Goal: Transaction & Acquisition: Purchase product/service

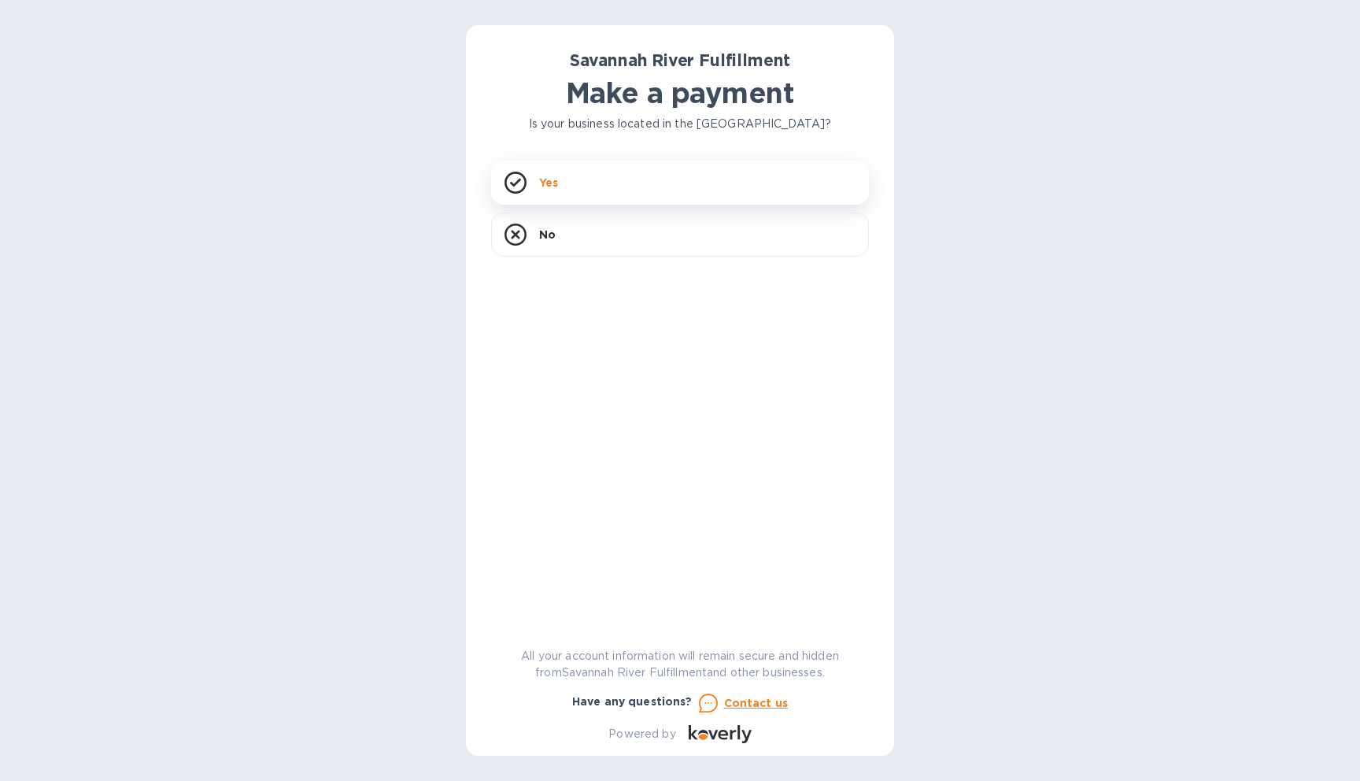
click at [563, 194] on div "Savannah River Fulfillment Make a payment Is your business located in [GEOGRAPH…" at bounding box center [680, 396] width 378 height 693
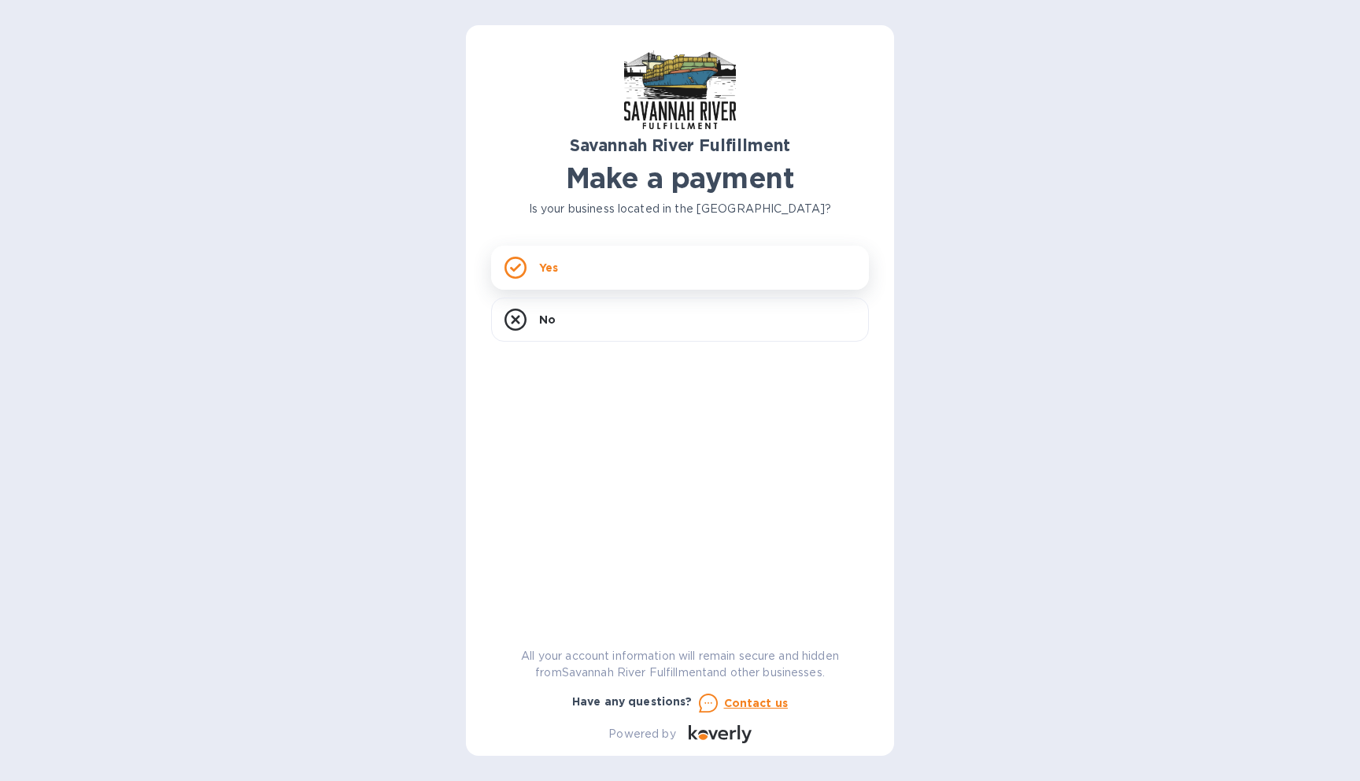
click at [675, 269] on div "Yes" at bounding box center [680, 268] width 378 height 44
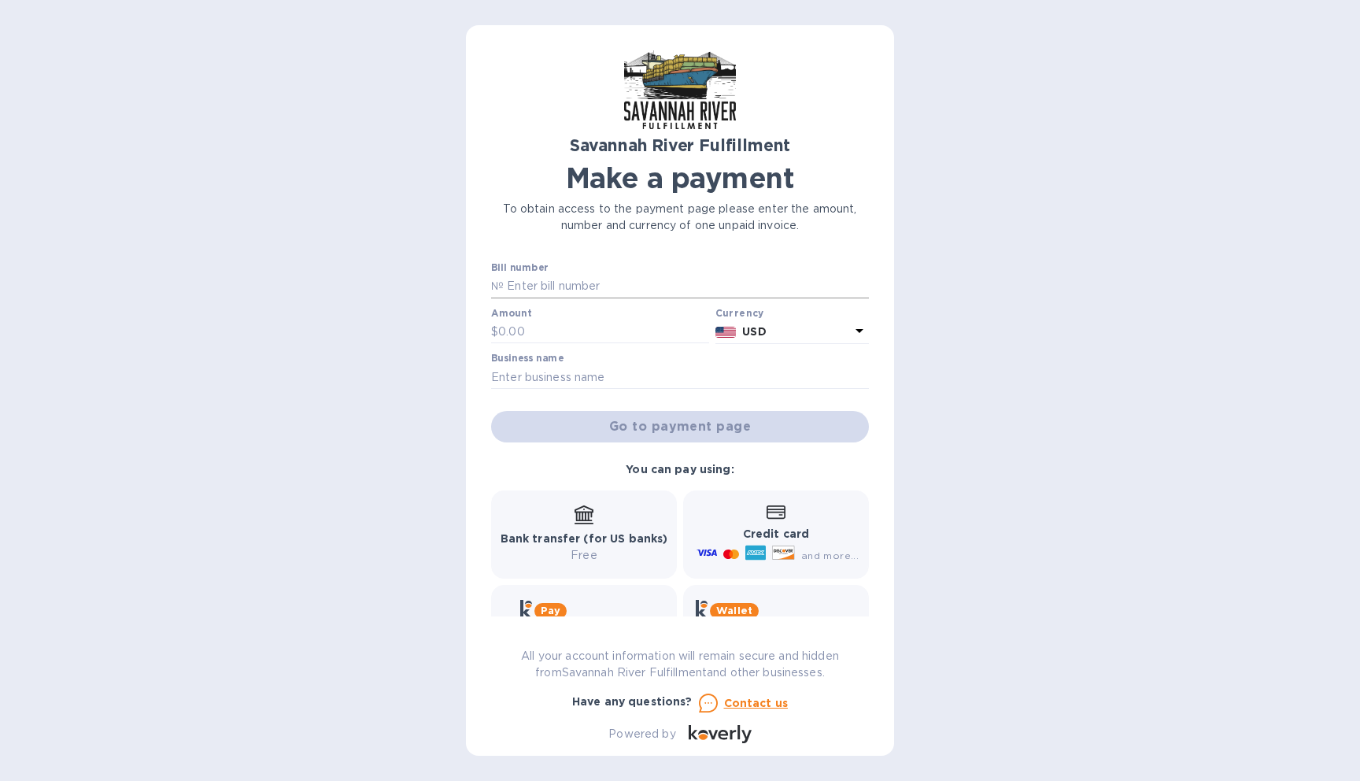
click at [705, 282] on input "text" at bounding box center [686, 287] width 365 height 24
click at [301, 143] on div "Savannah River Fulfillment Make a payment To obtain access to the payment page …" at bounding box center [680, 390] width 1360 height 781
click at [600, 284] on input "text" at bounding box center [686, 287] width 365 height 24
paste input "4624"
type input "4624"
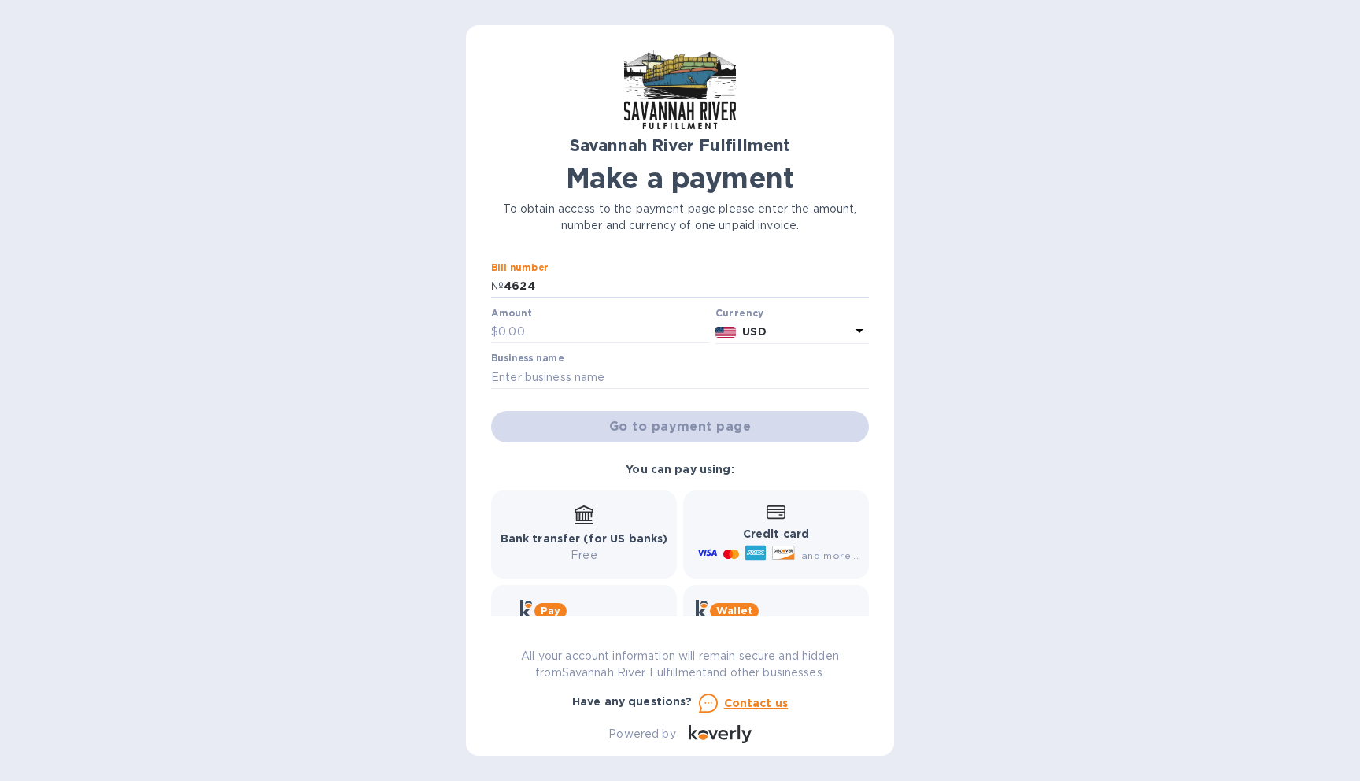
click at [371, 397] on div "Savannah River Fulfillment Make a payment To obtain access to the payment page …" at bounding box center [680, 390] width 1360 height 781
click at [538, 334] on input "text" at bounding box center [603, 332] width 211 height 24
type input "147"
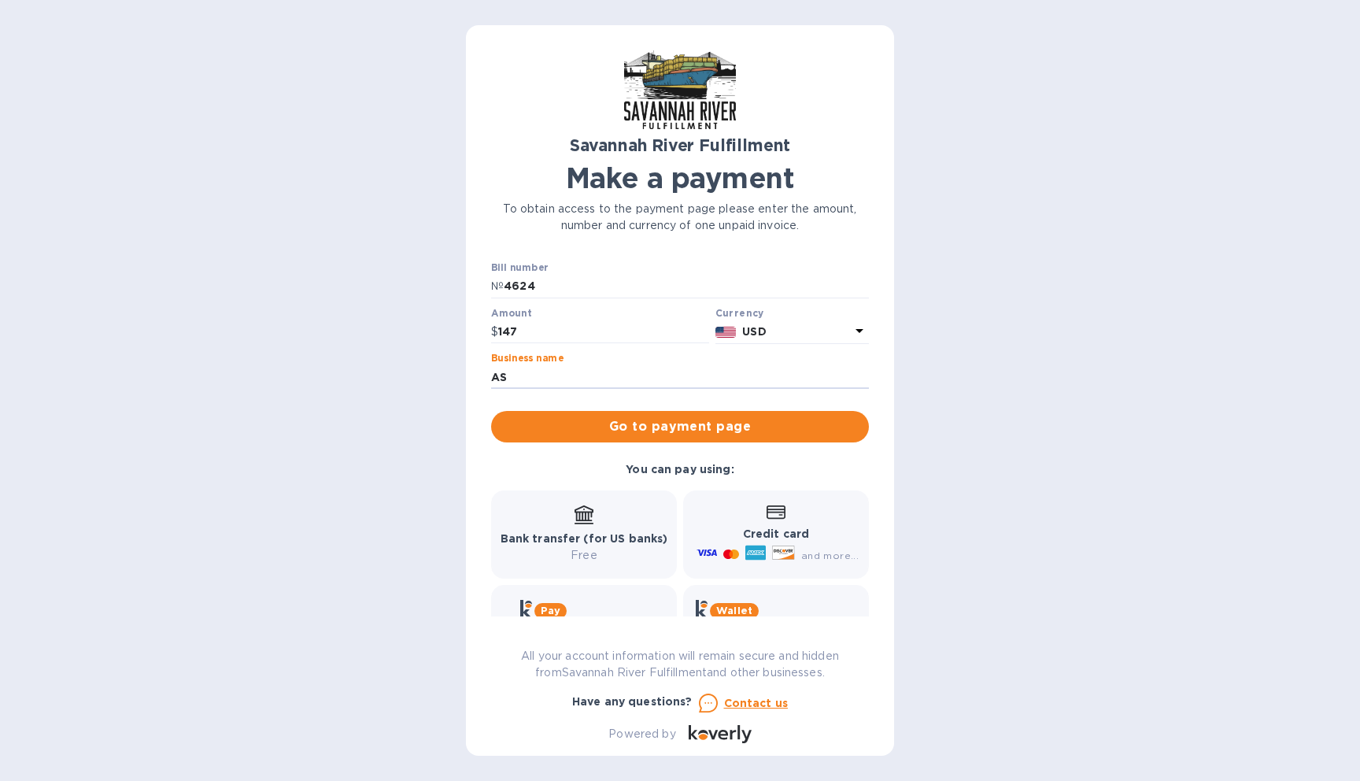
type input "A"
type input "Samba to the Sea LLC"
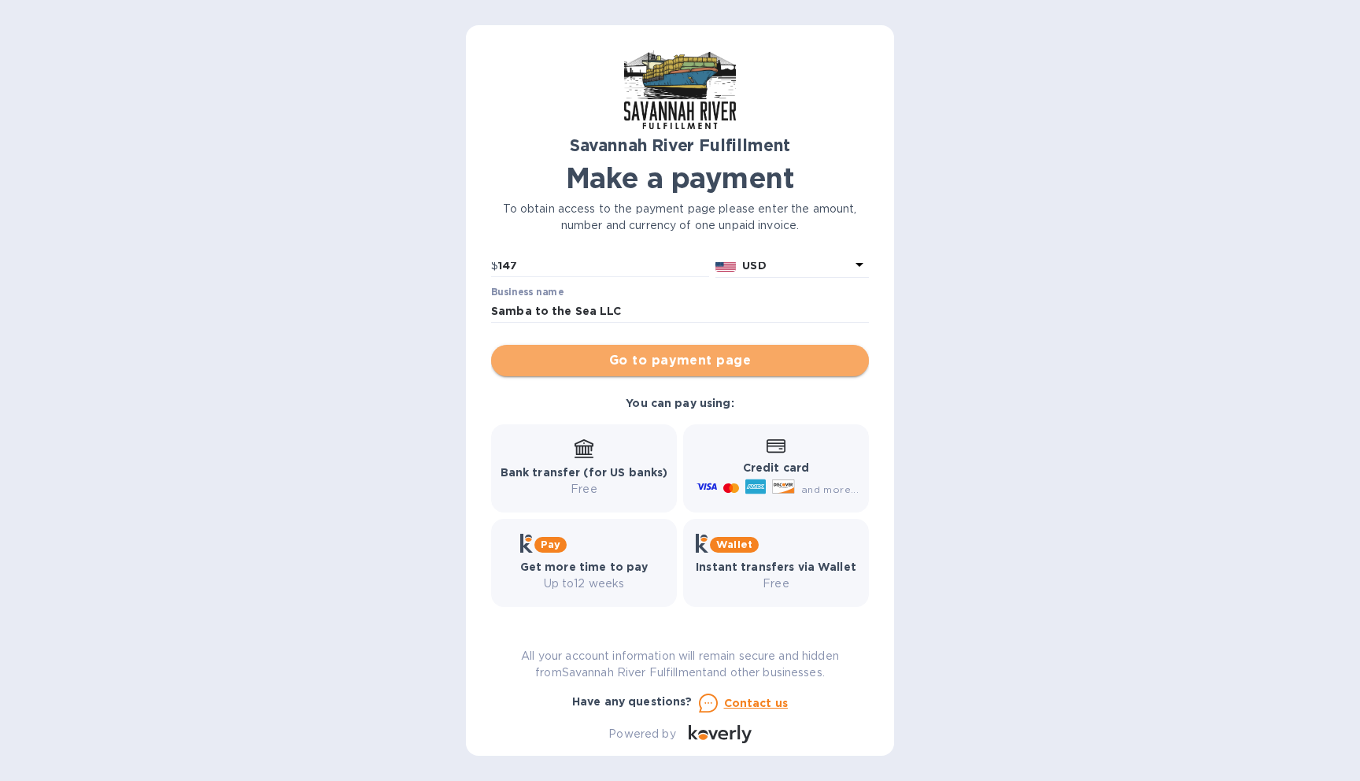
click at [721, 370] on button "Go to payment page" at bounding box center [680, 360] width 378 height 31
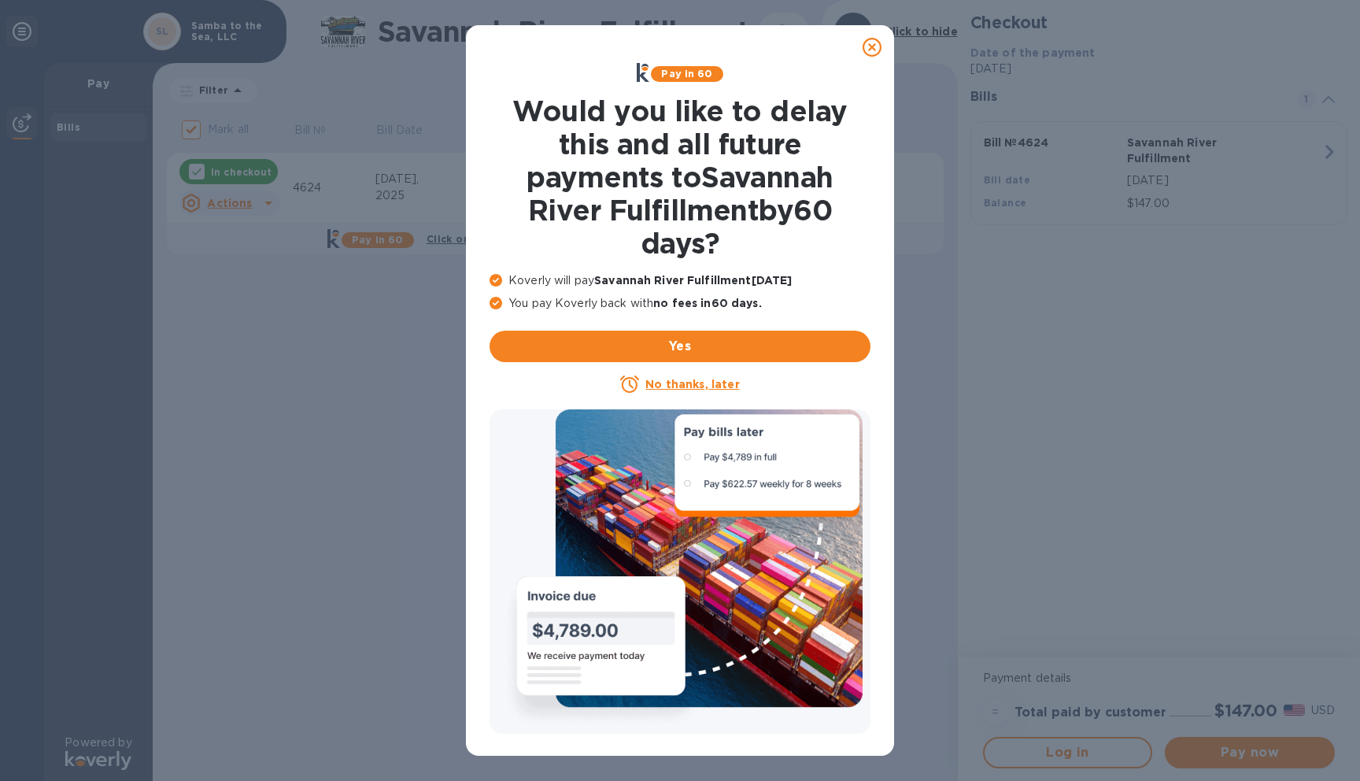
click at [874, 43] on icon at bounding box center [872, 47] width 19 height 19
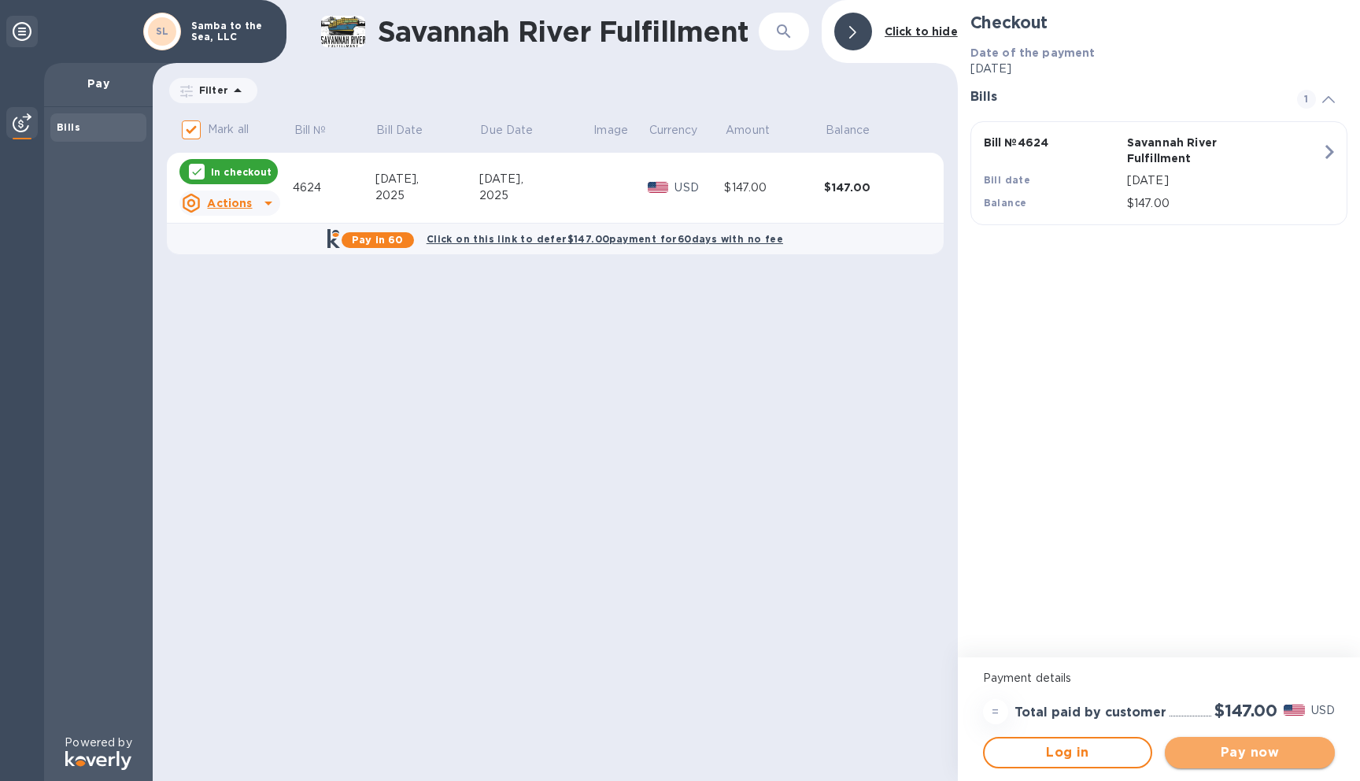
click at [1253, 765] on button "Pay now" at bounding box center [1250, 752] width 170 height 31
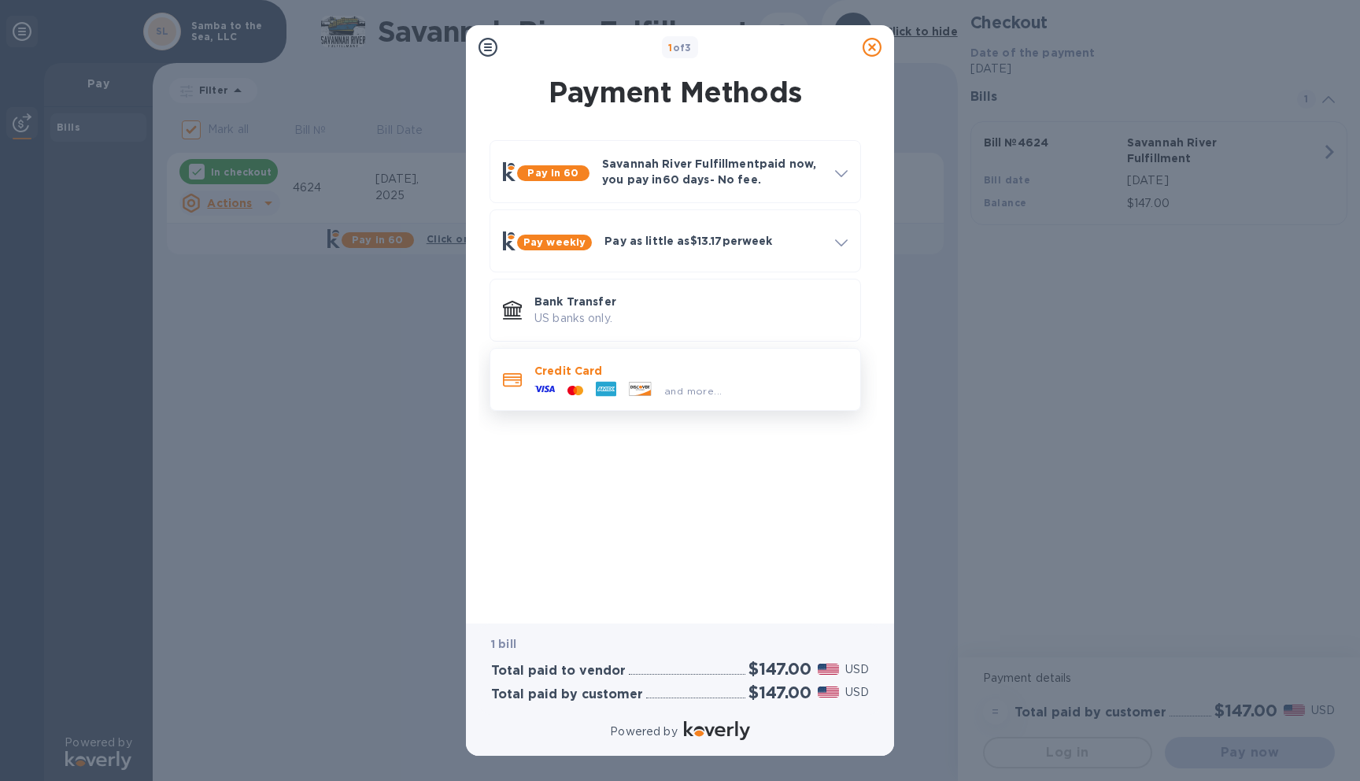
click at [709, 384] on div "and more..." at bounding box center [693, 391] width 70 height 17
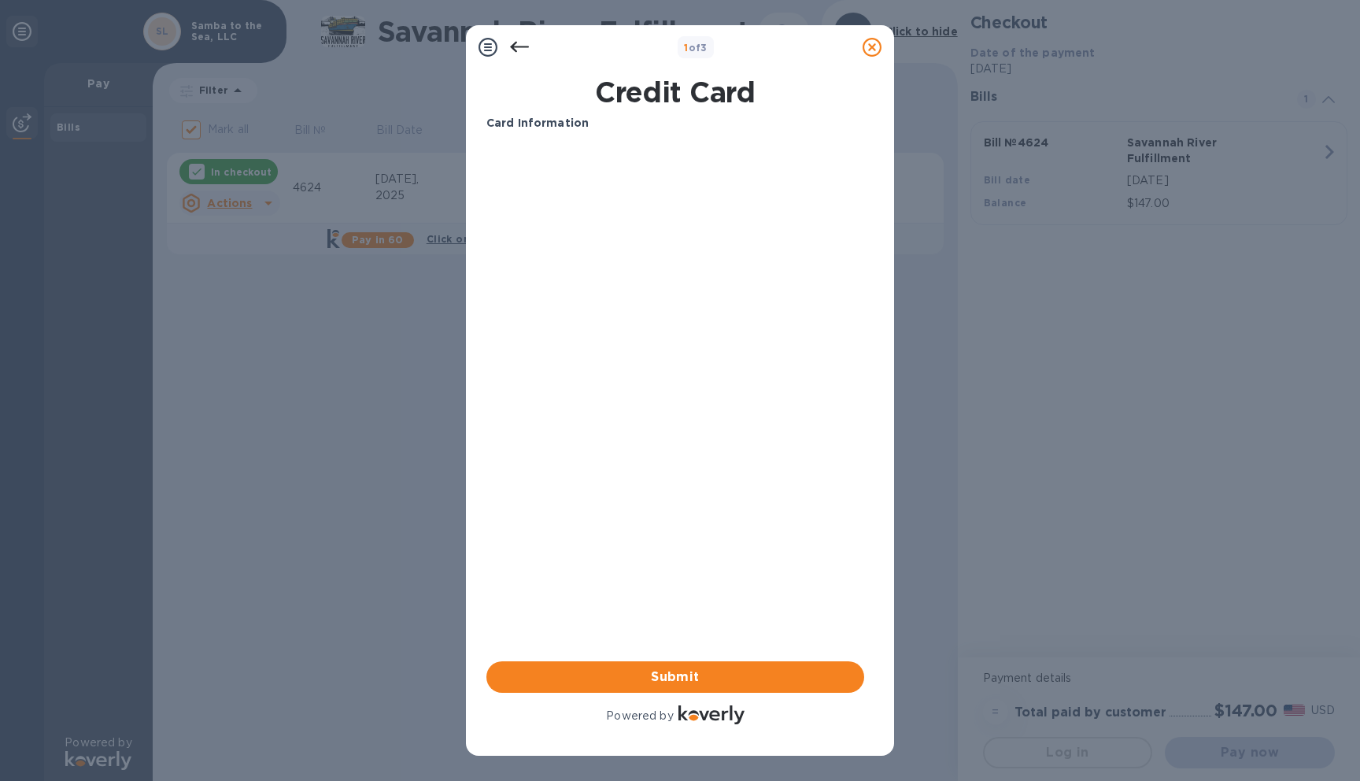
click at [702, 395] on div "Card Information Your browser does not support iframes Submit Powered by" at bounding box center [675, 421] width 378 height 612
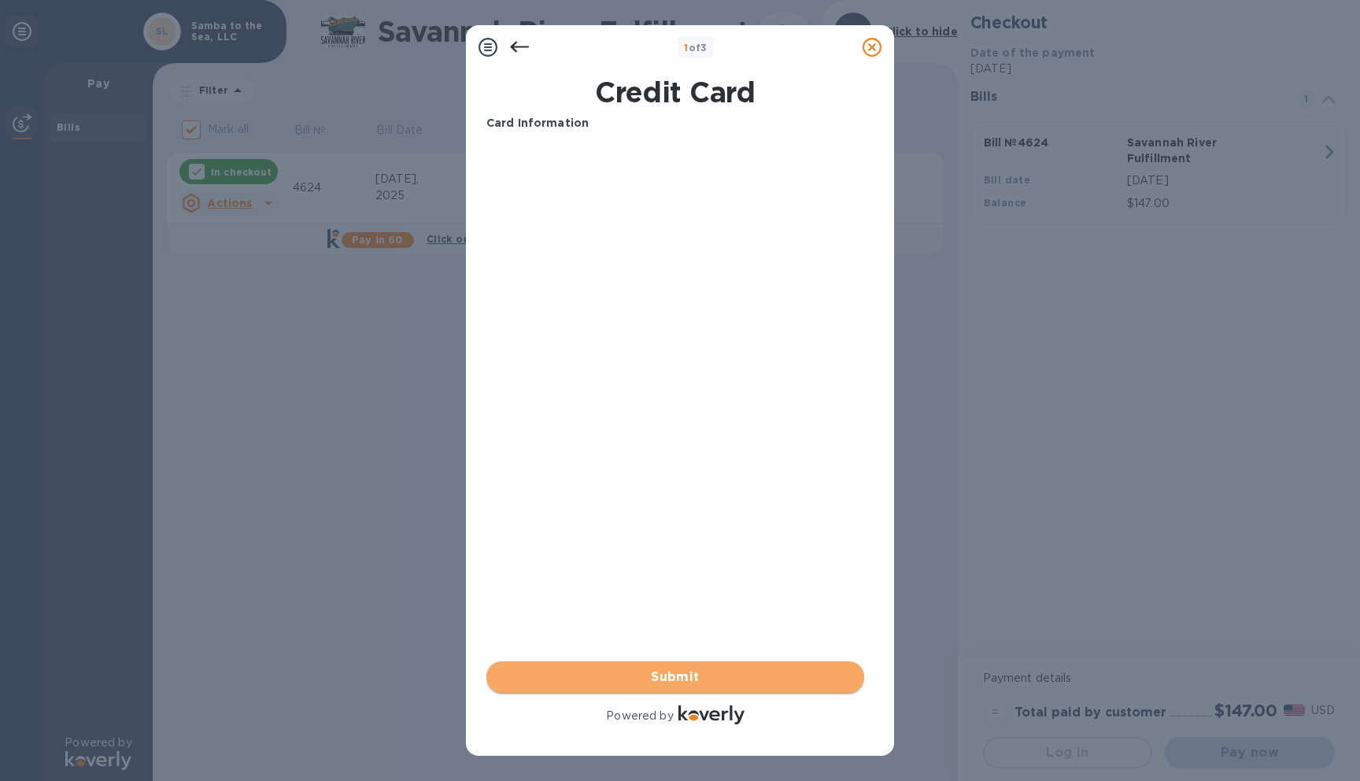
click at [671, 668] on span "Submit" at bounding box center [675, 677] width 353 height 19
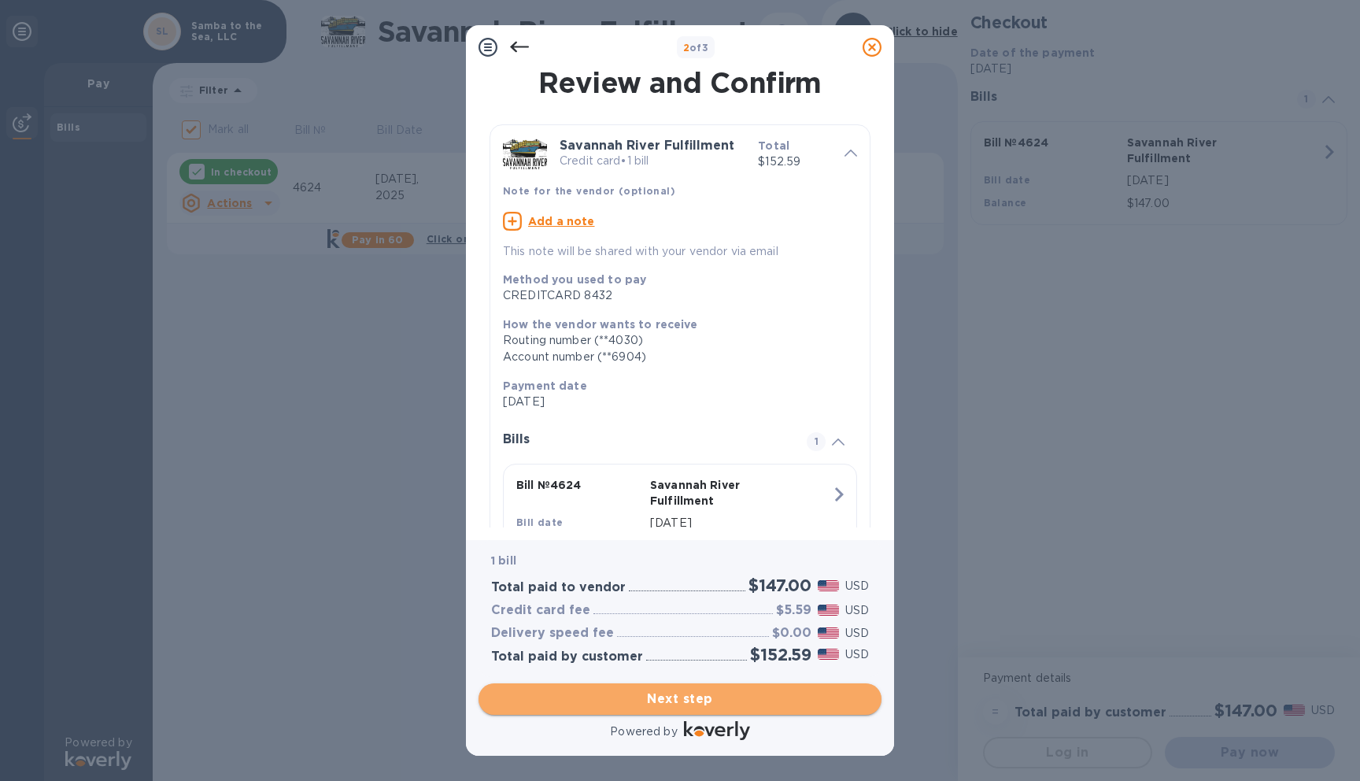
click at [739, 703] on span "Next step" at bounding box center [680, 699] width 378 height 19
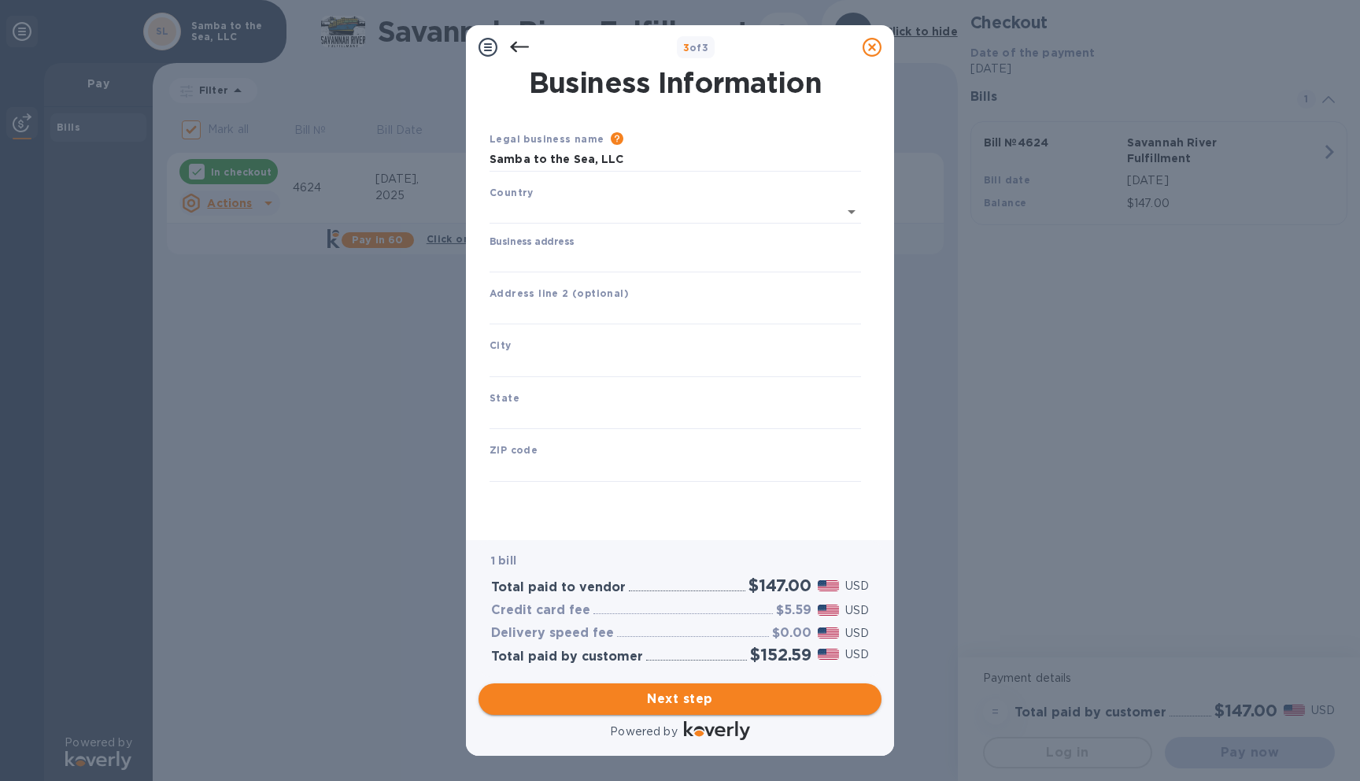
type input "[GEOGRAPHIC_DATA]"
click at [591, 251] on input "Business address" at bounding box center [676, 258] width 372 height 24
type input "[STREET_ADDRESS]"
click at [583, 361] on input "text" at bounding box center [676, 362] width 372 height 24
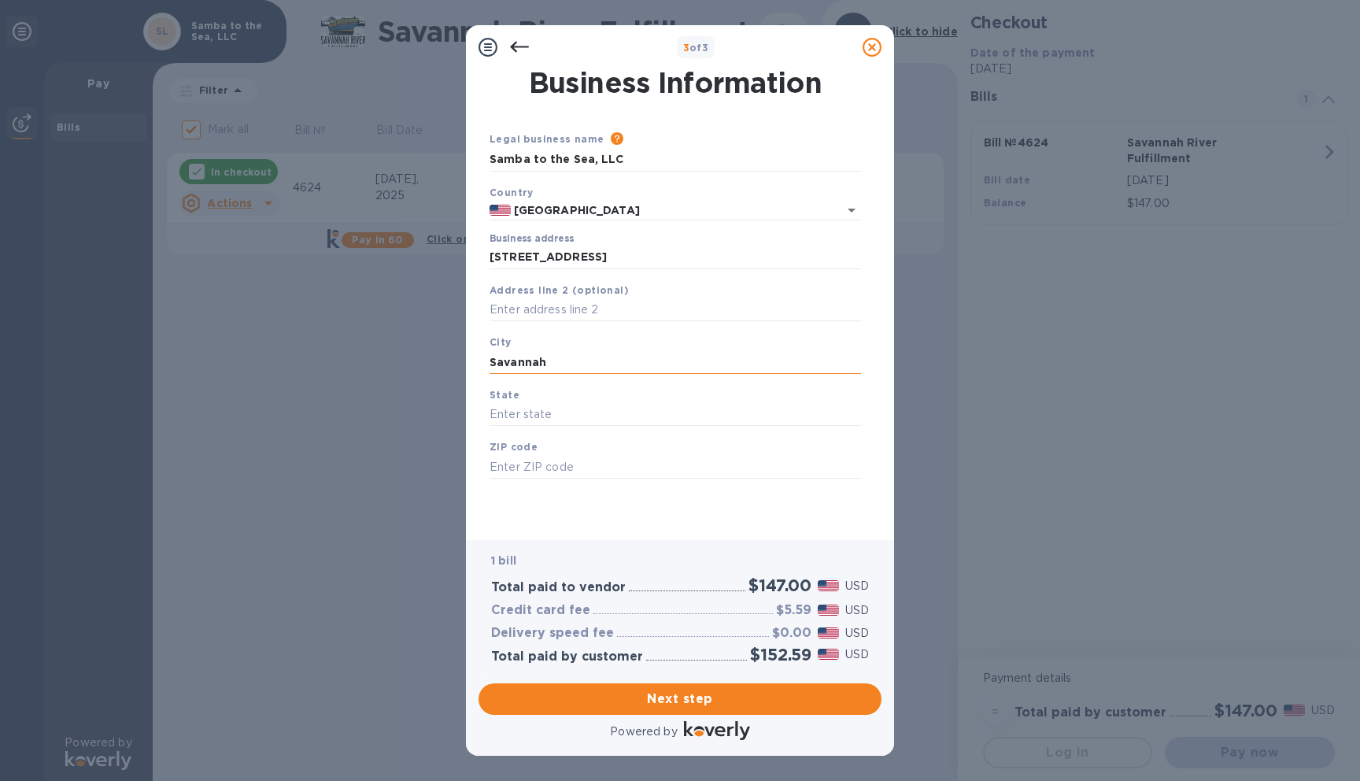
type input "Savannah"
type input "GA"
type input "31411"
click at [868, 389] on div "Business Information Legal business name Please provide the legal name that app…" at bounding box center [679, 293] width 387 height 449
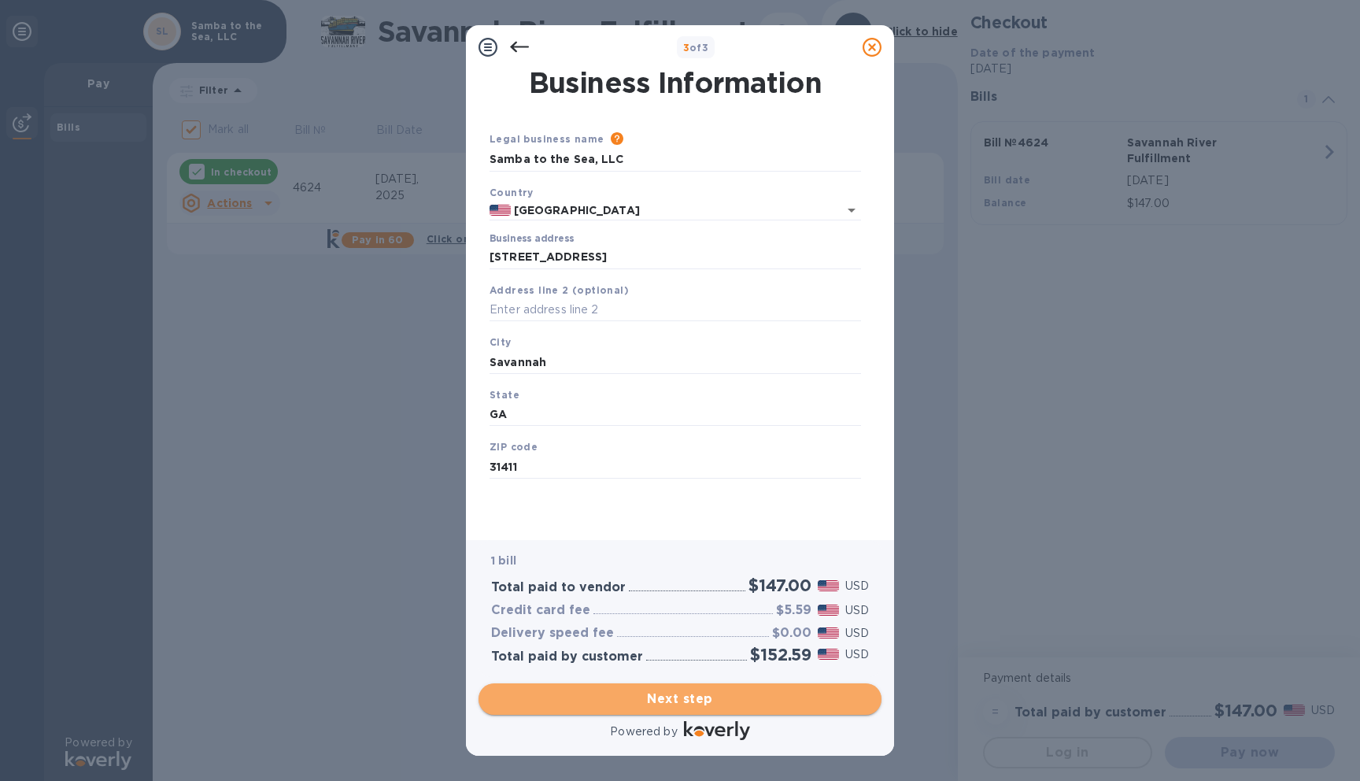
click at [698, 697] on span "Next step" at bounding box center [680, 699] width 378 height 19
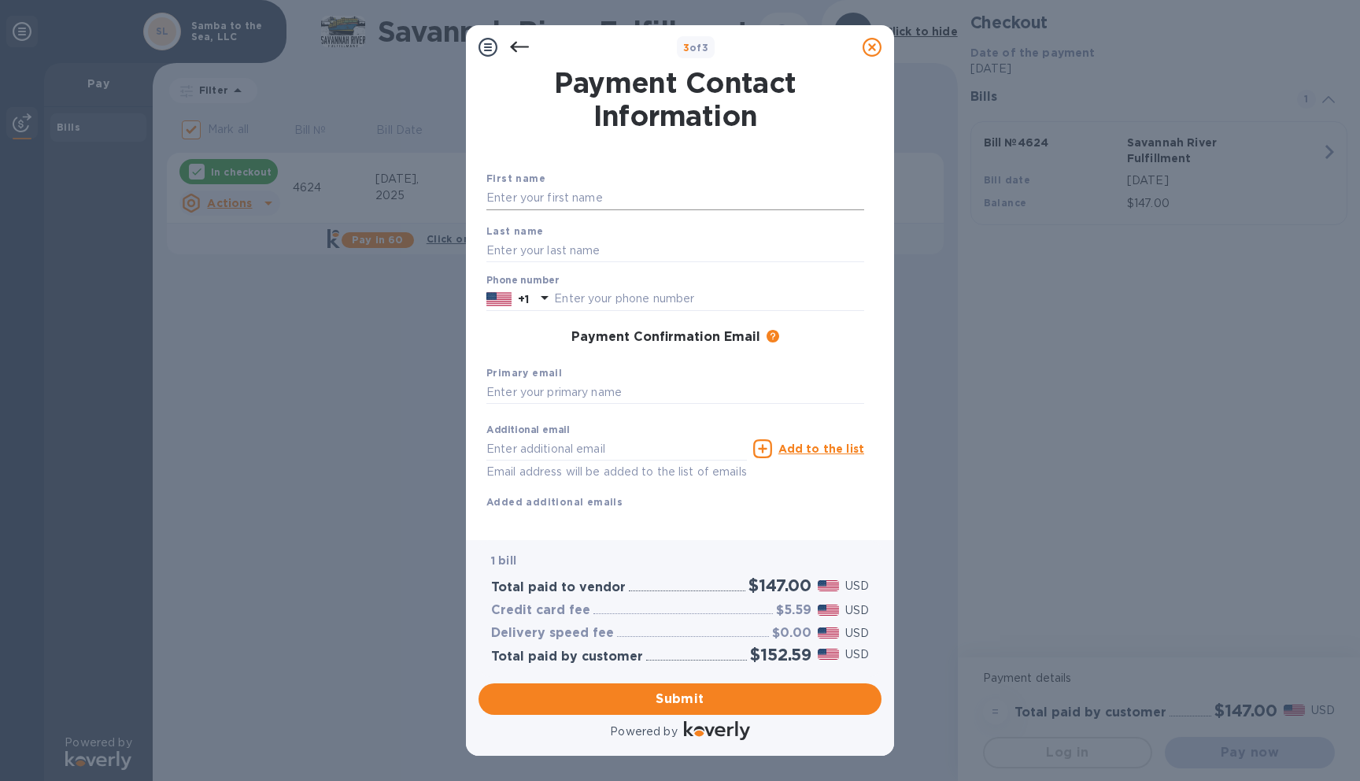
click at [621, 202] on input "text" at bounding box center [675, 199] width 378 height 24
type input "[PERSON_NAME]"
type input "r"
type input "Brown"
click at [681, 298] on input "text" at bounding box center [709, 299] width 310 height 24
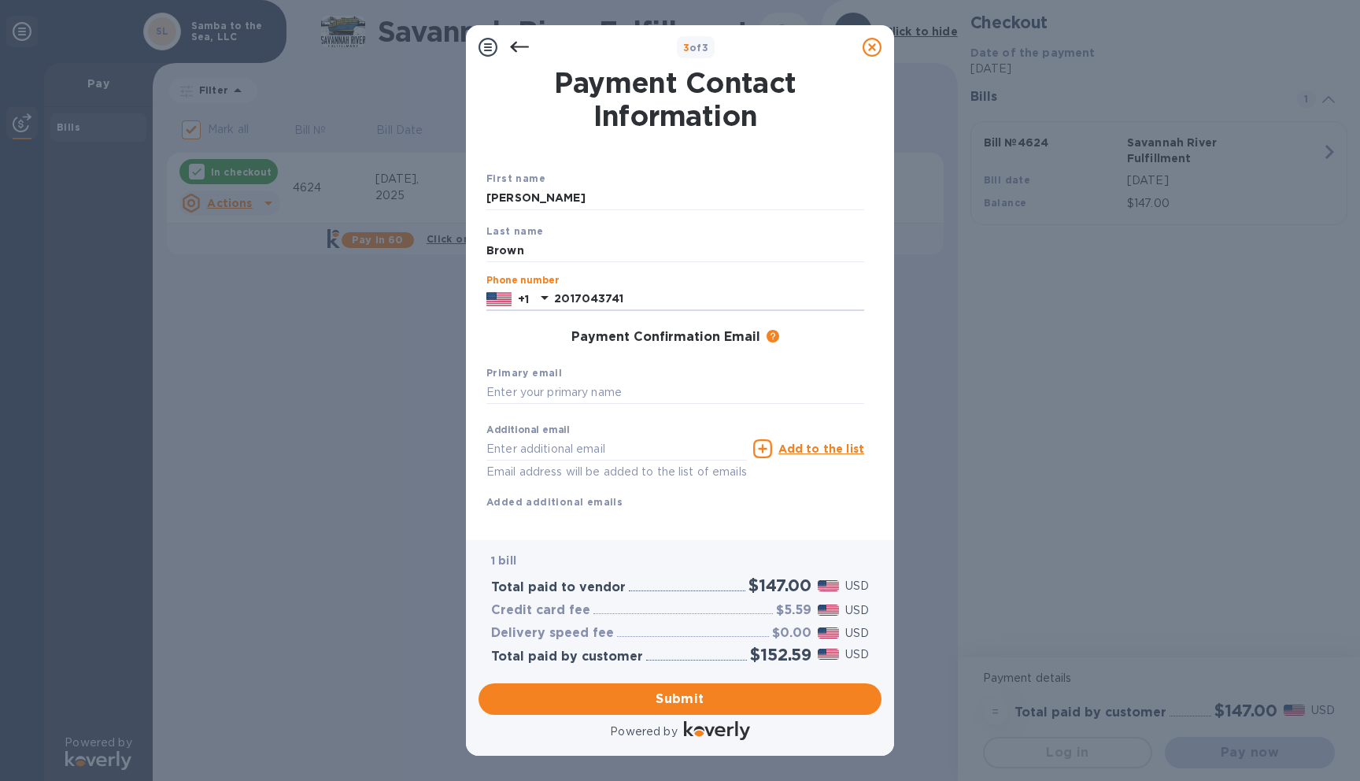
type input "2017043741"
click at [849, 373] on div "Primary email" at bounding box center [675, 384] width 390 height 53
click at [619, 399] on input "text" at bounding box center [675, 393] width 378 height 24
type input "[EMAIL_ADDRESS][DOMAIN_NAME]"
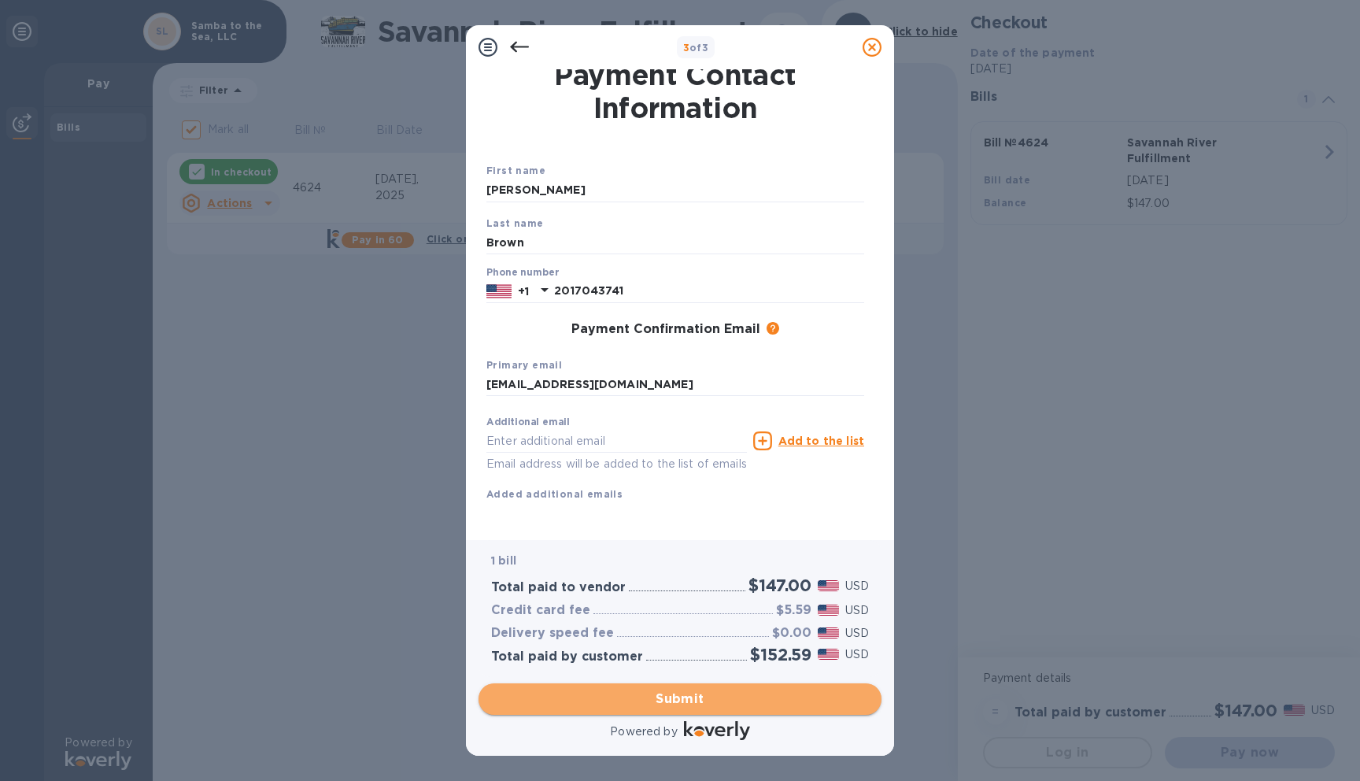
click at [671, 712] on button "Submit" at bounding box center [680, 698] width 403 height 31
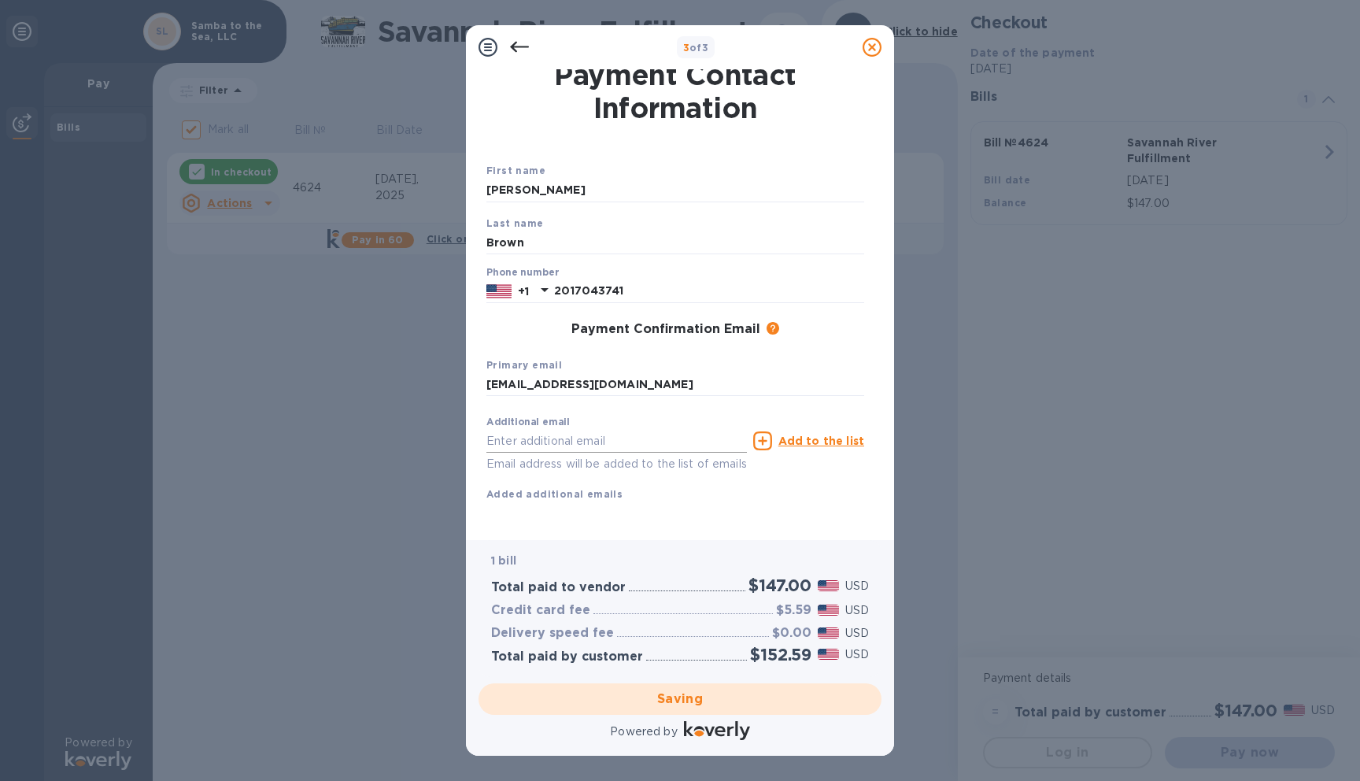
checkbox input "false"
